Goal: Task Accomplishment & Management: Manage account settings

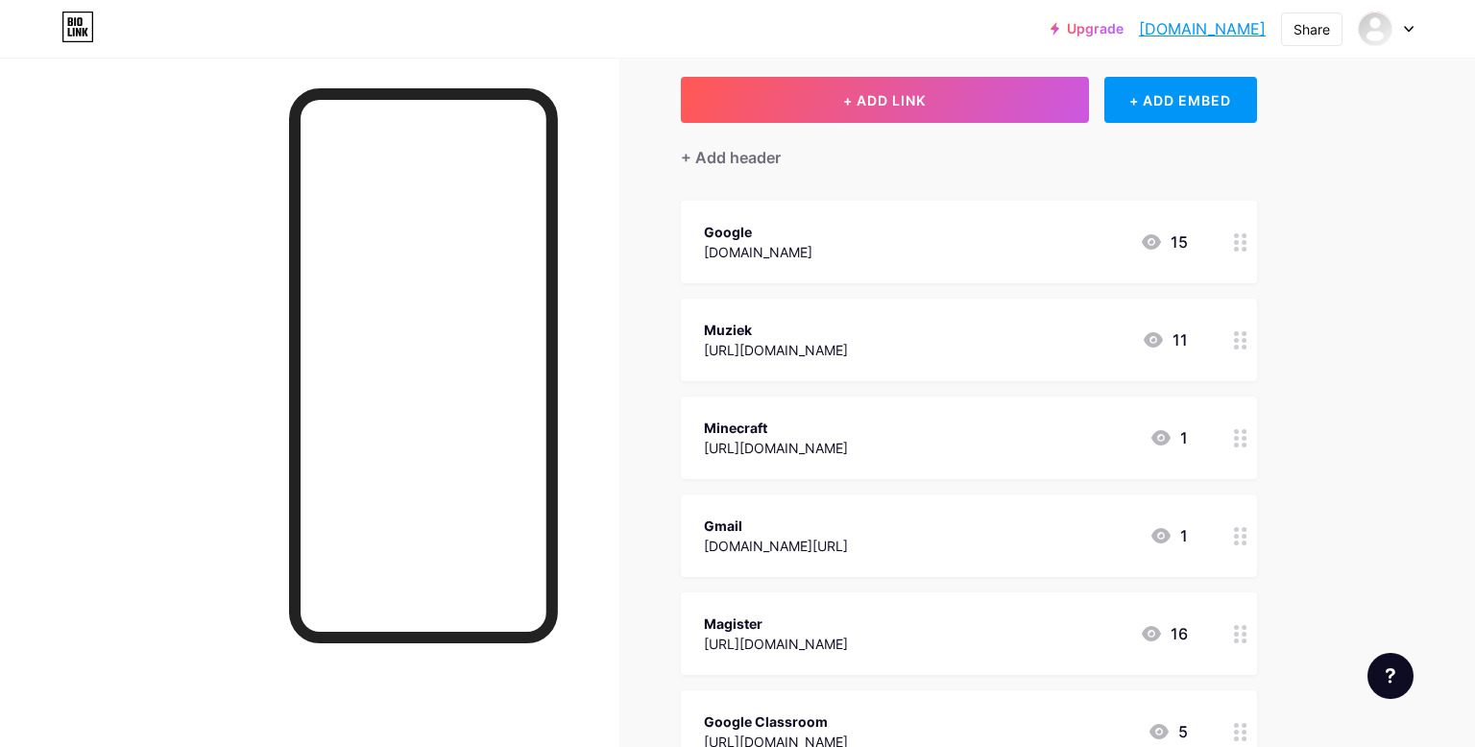
scroll to position [121, 0]
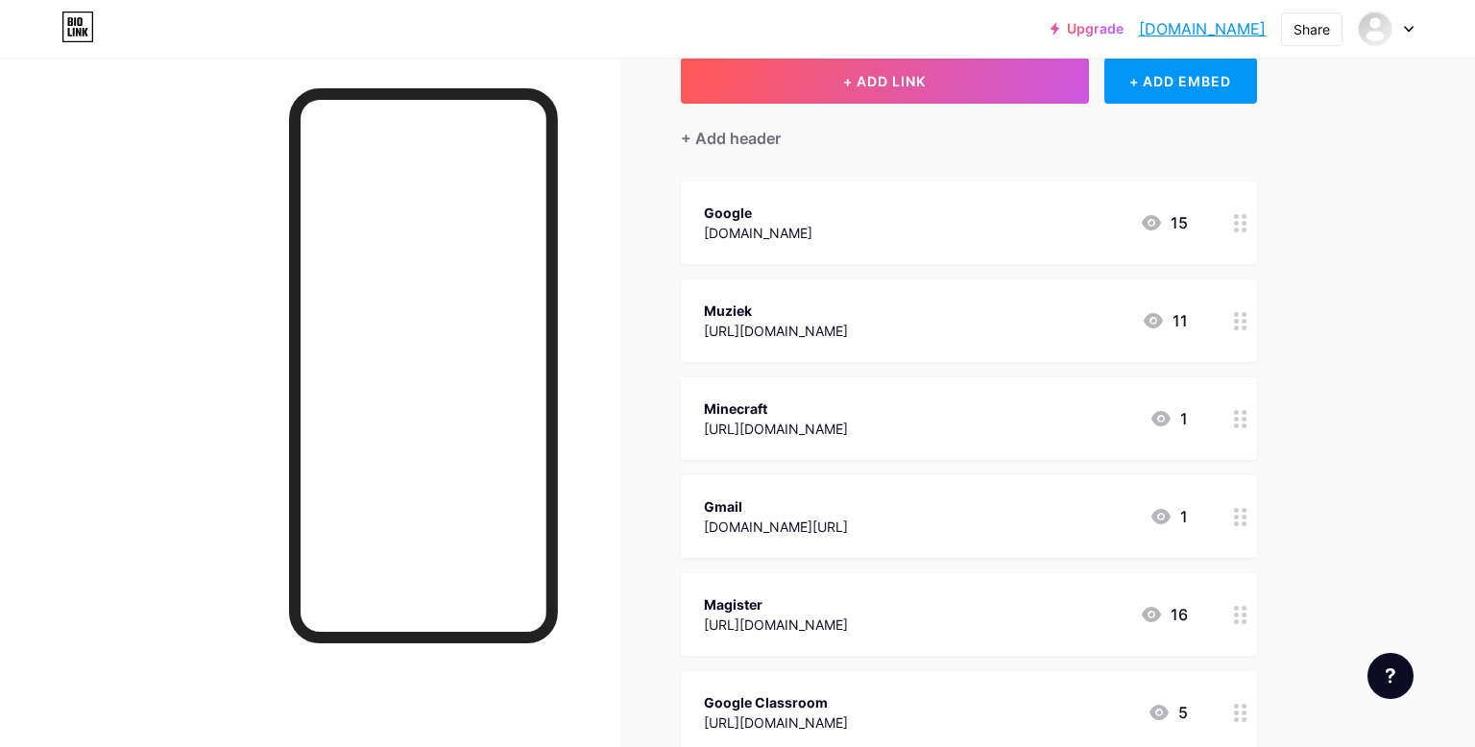
click at [1225, 420] on div at bounding box center [1241, 418] width 33 height 83
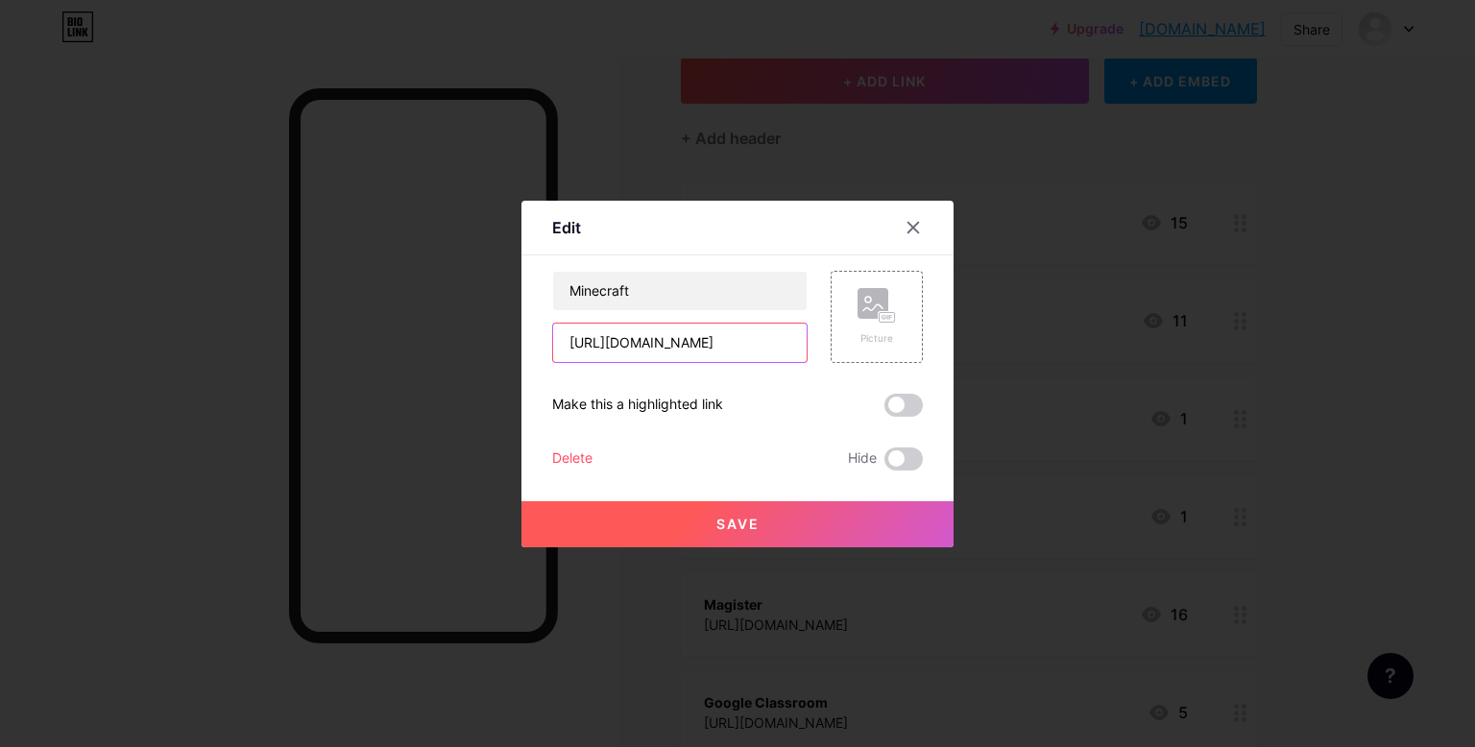
click at [667, 344] on input "https://eaglercraft.com/" at bounding box center [680, 343] width 254 height 38
paste input "file:///home/chronos/u-dea256dd22729a27c388ef22e8507c996b339aa6/MyFiles/Downloa…"
type input "file:///home/chronos/u-dea256dd22729a27c388ef22e8507c996b339aa6/MyFiles/Downloa…"
click at [766, 539] on button "Save" at bounding box center [738, 524] width 432 height 46
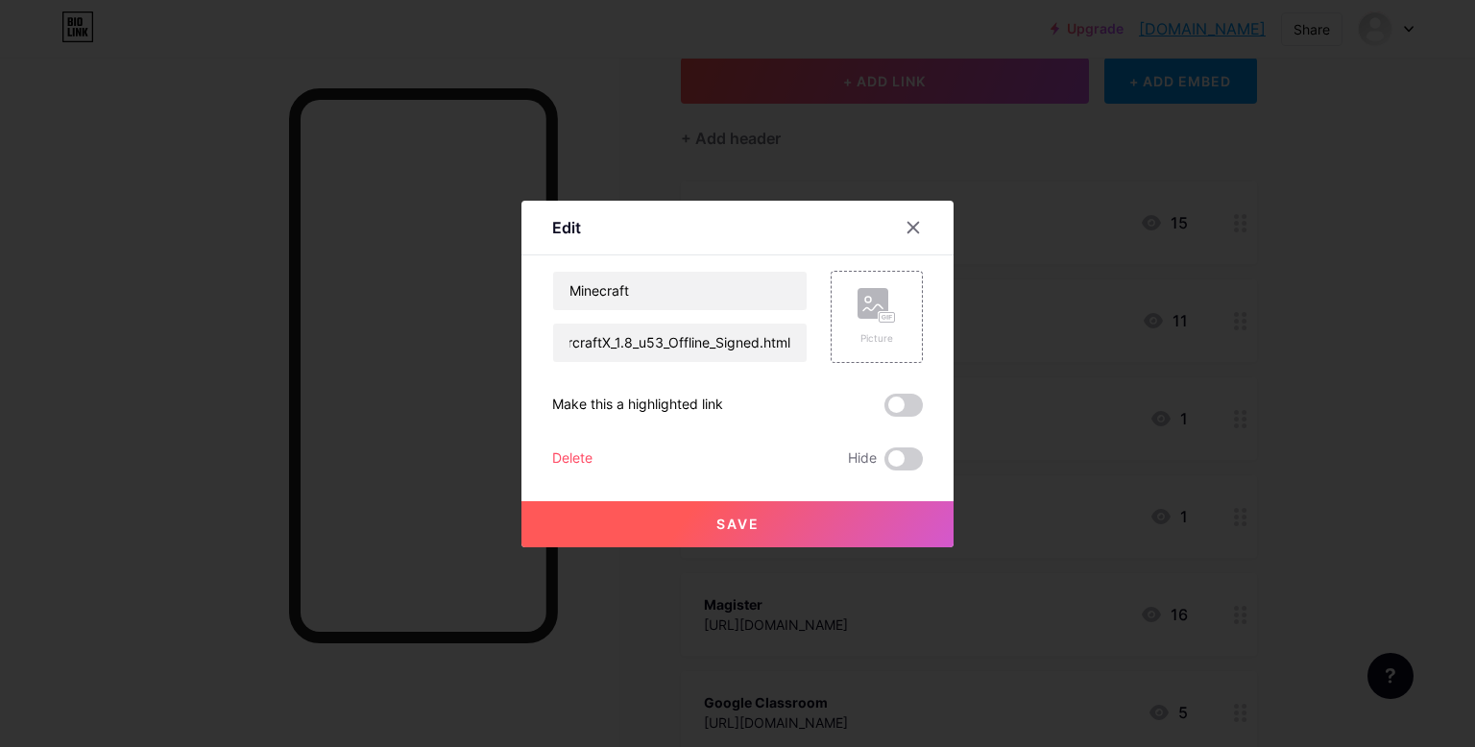
scroll to position [0, 0]
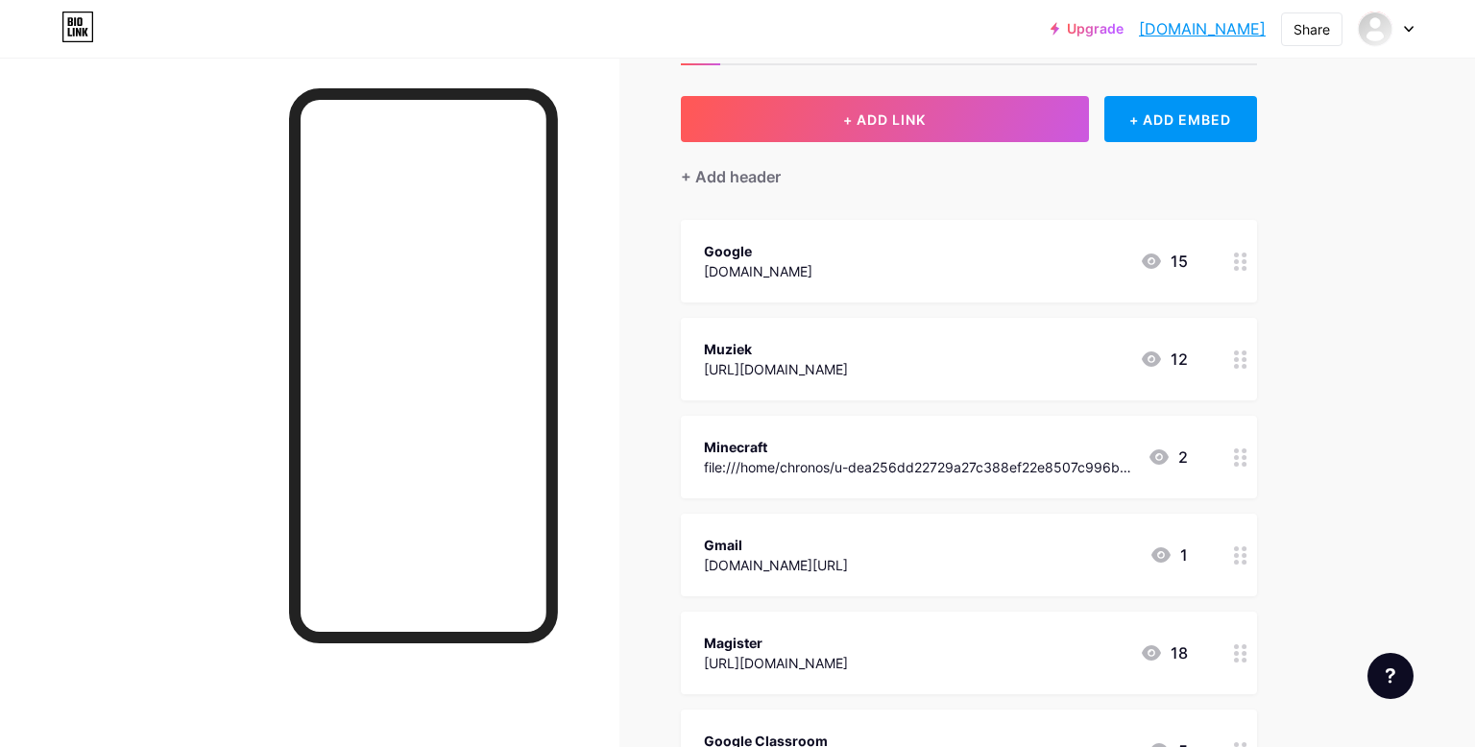
scroll to position [90, 0]
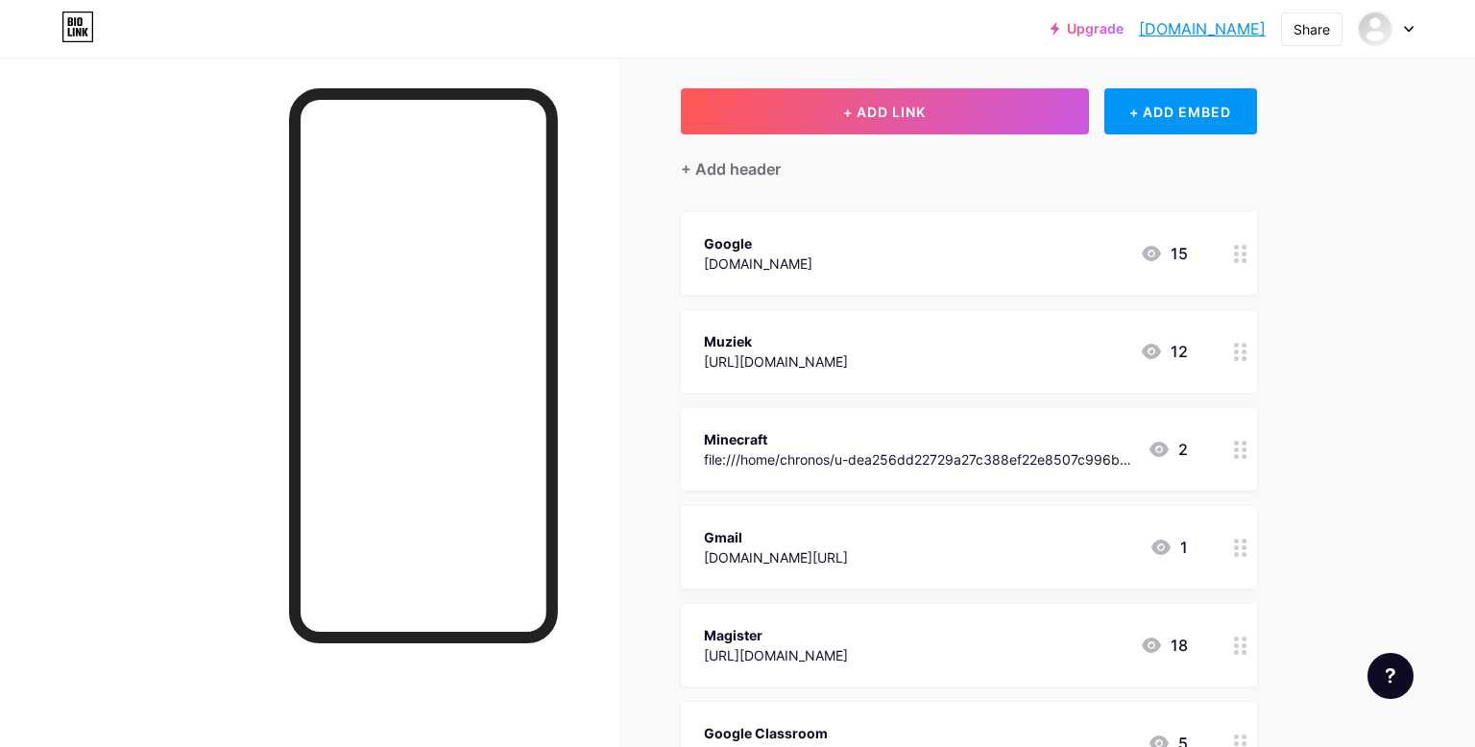
click at [1236, 454] on circle at bounding box center [1236, 456] width 5 height 5
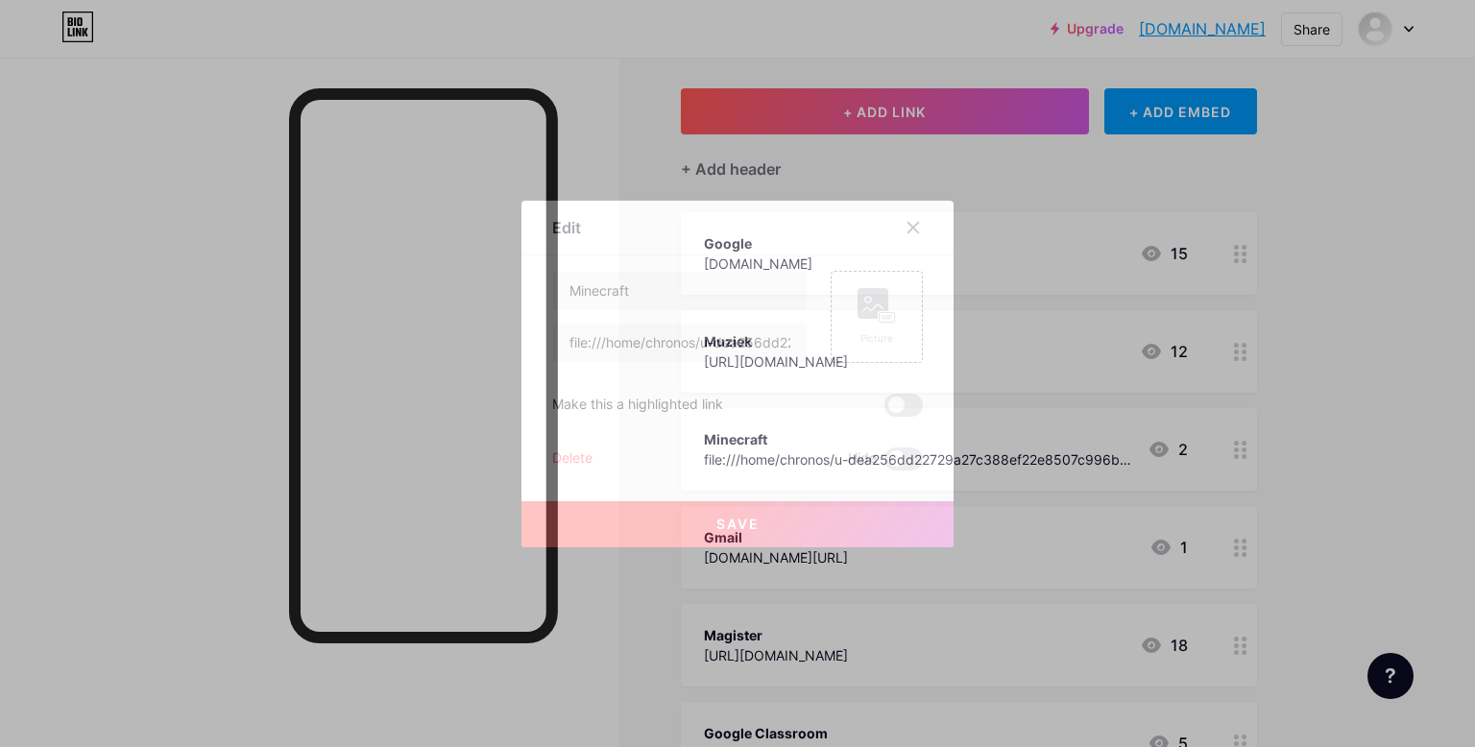
click at [563, 463] on div "Delete" at bounding box center [572, 459] width 40 height 23
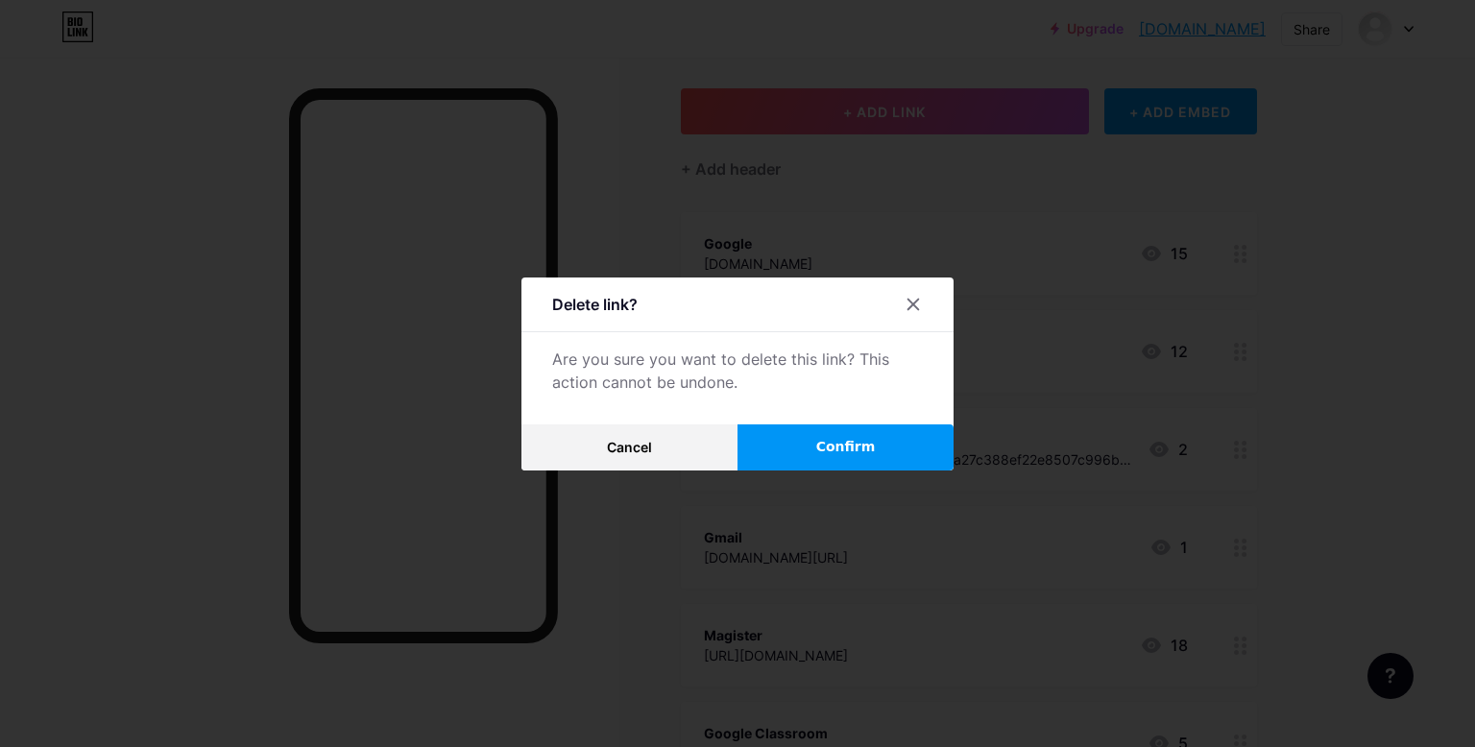
click at [863, 453] on span "Confirm" at bounding box center [846, 447] width 60 height 20
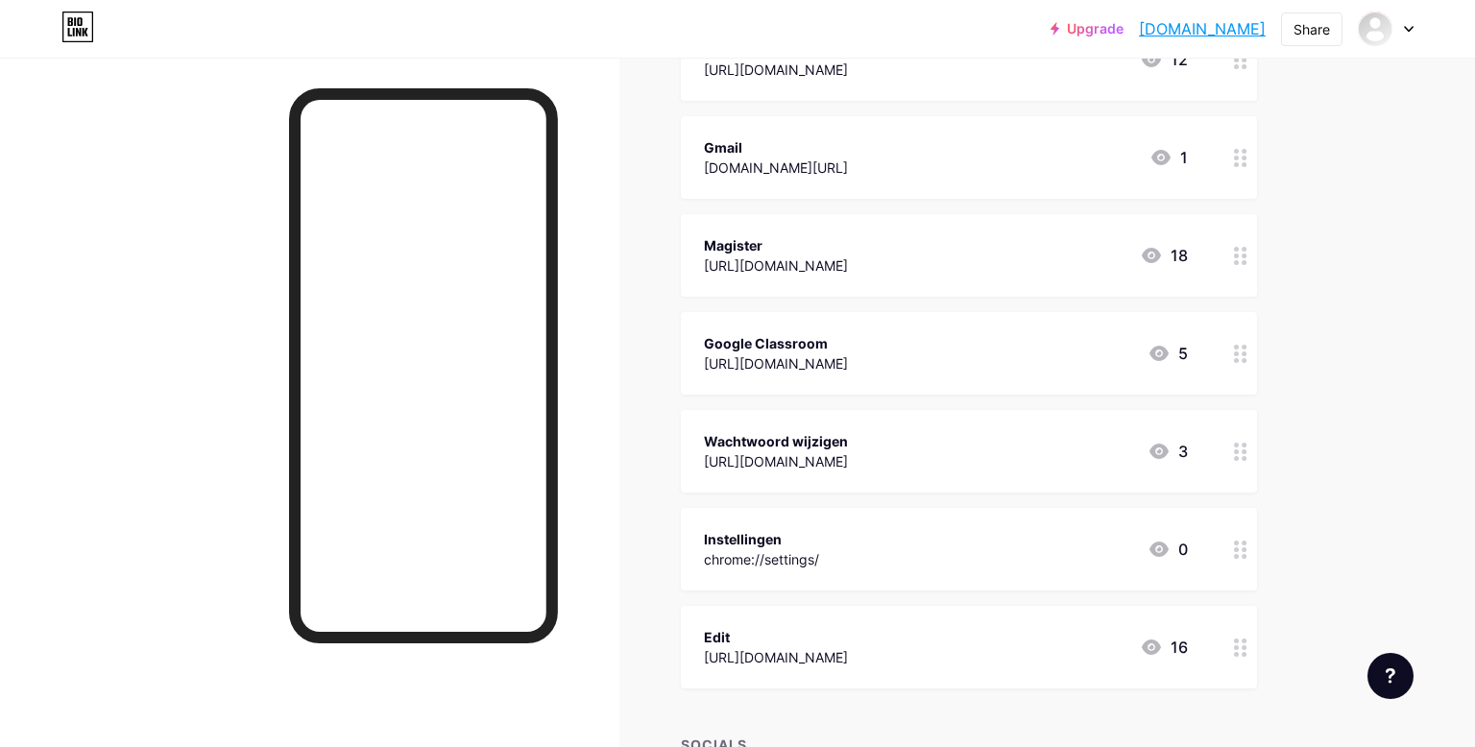
scroll to position [388, 0]
